Goal: Check status

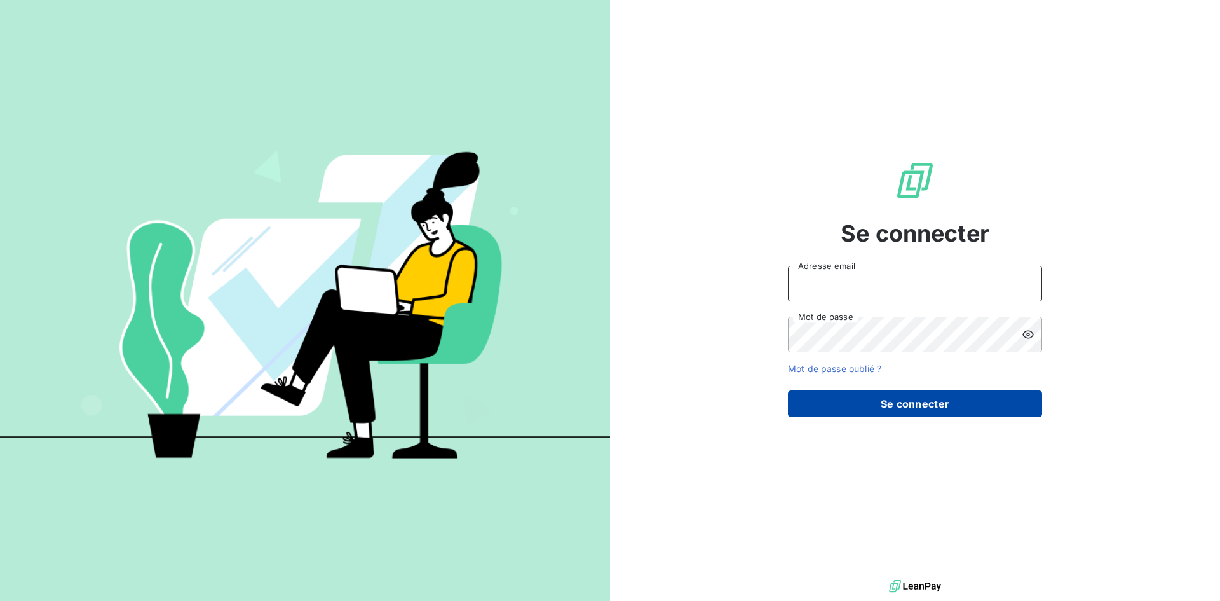
type input "[PERSON_NAME][EMAIL_ADDRESS][DOMAIN_NAME]"
click at [909, 407] on button "Se connecter" at bounding box center [915, 403] width 254 height 27
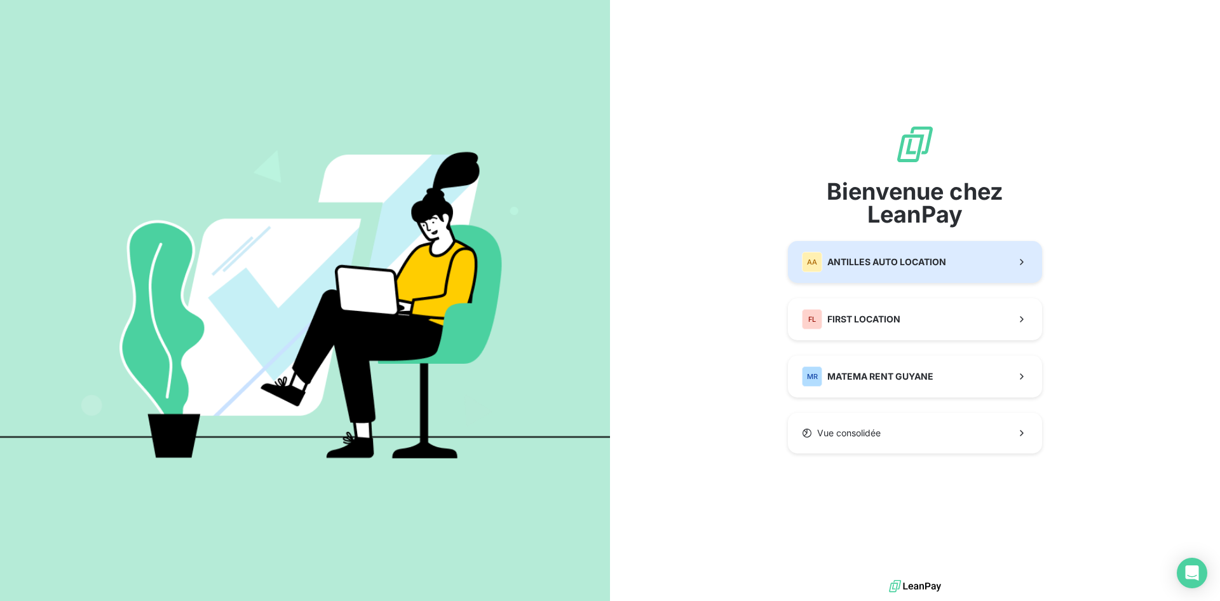
click at [841, 254] on div "[GEOGRAPHIC_DATA] AUTO LOCATION" at bounding box center [874, 262] width 144 height 20
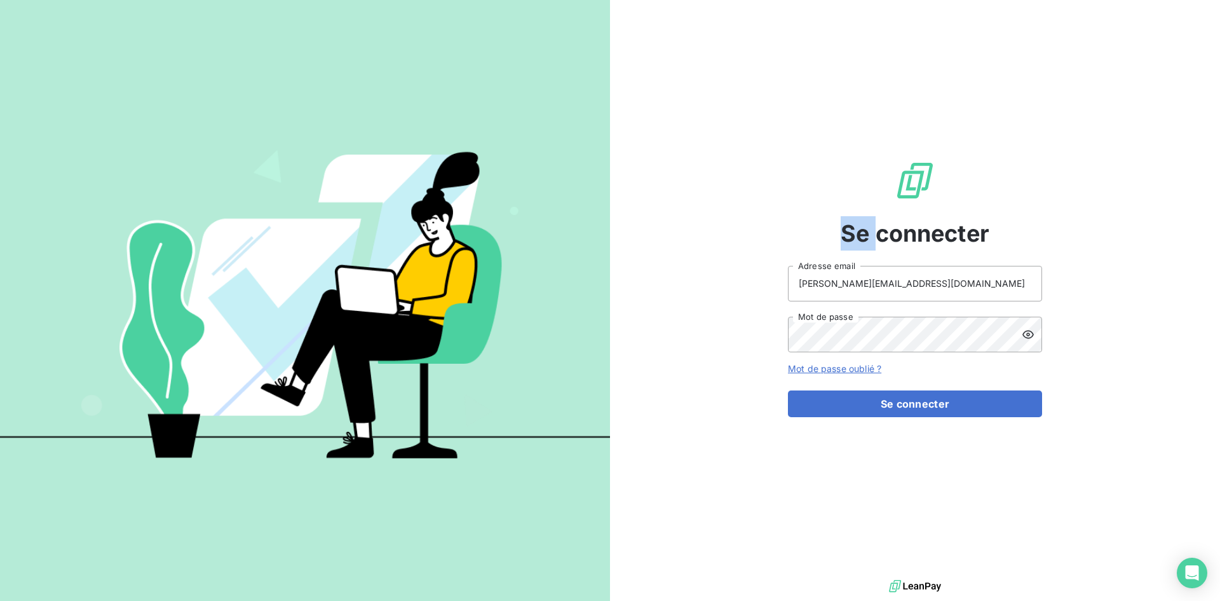
click at [842, 255] on div "Se connecter [PERSON_NAME][EMAIL_ADDRESS][DOMAIN_NAME] Adresse email Mot de pas…" at bounding box center [915, 288] width 254 height 576
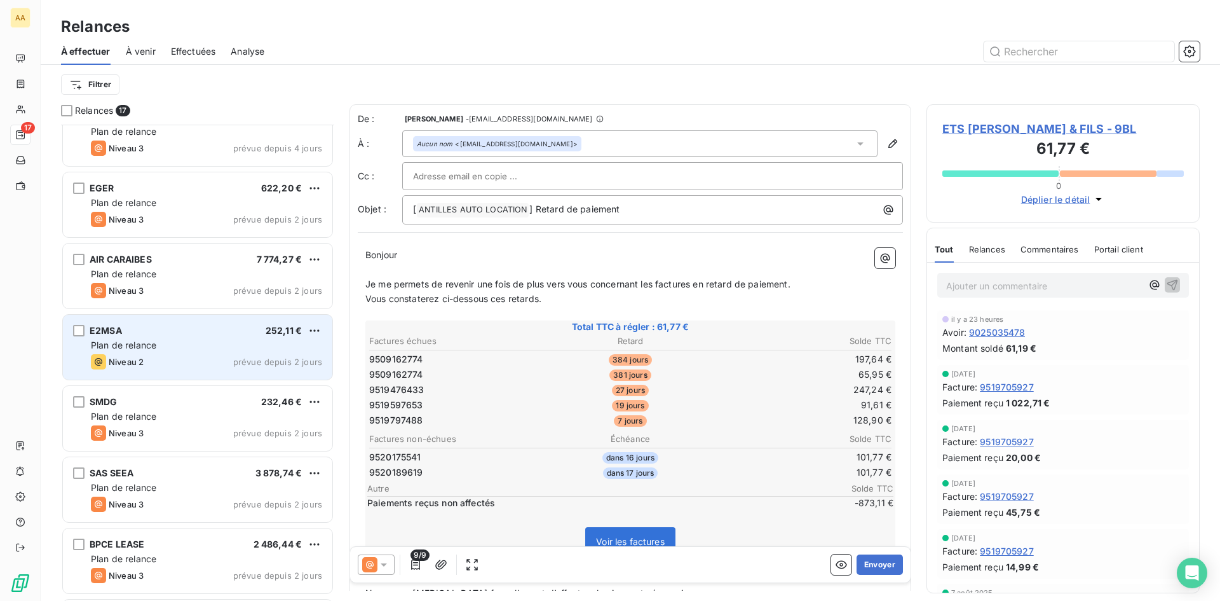
scroll to position [445, 0]
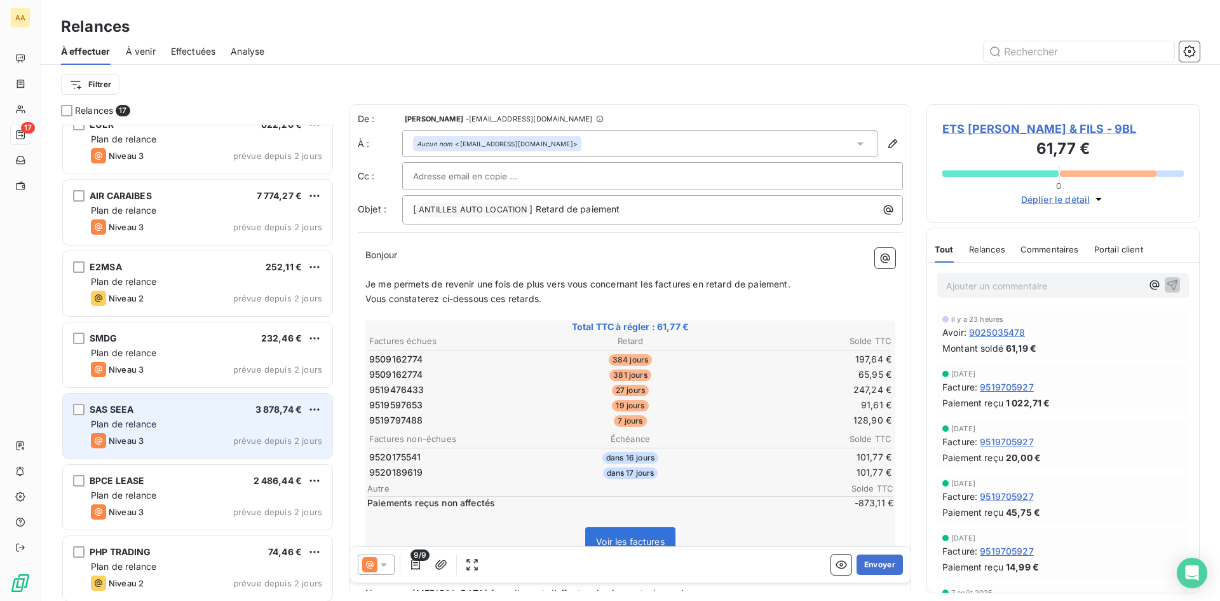
click at [215, 416] on div "SAS SEEA 3 878,74 € Plan de relance Niveau 3 prévue depuis 2 jours" at bounding box center [197, 425] width 269 height 65
